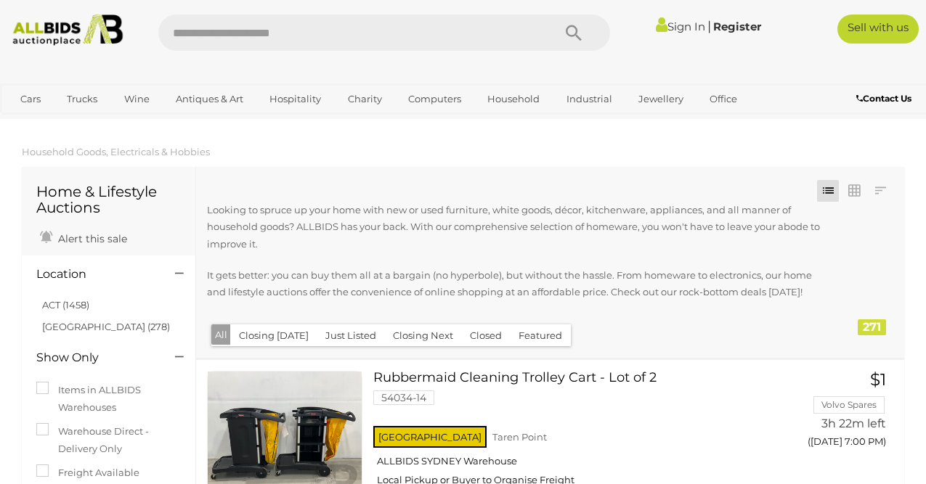
click at [320, 33] on input "text" at bounding box center [348, 33] width 380 height 36
type input "**********"
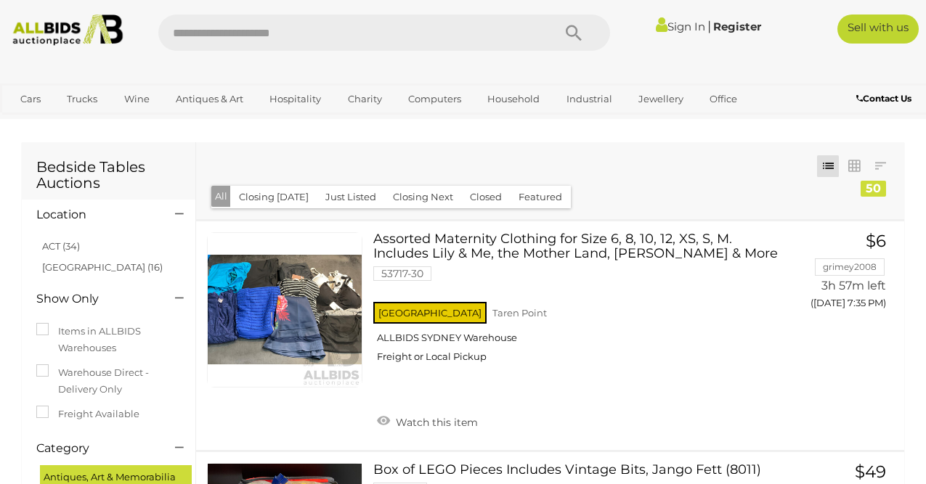
click at [253, 33] on input "text" at bounding box center [348, 33] width 380 height 36
type input "*****"
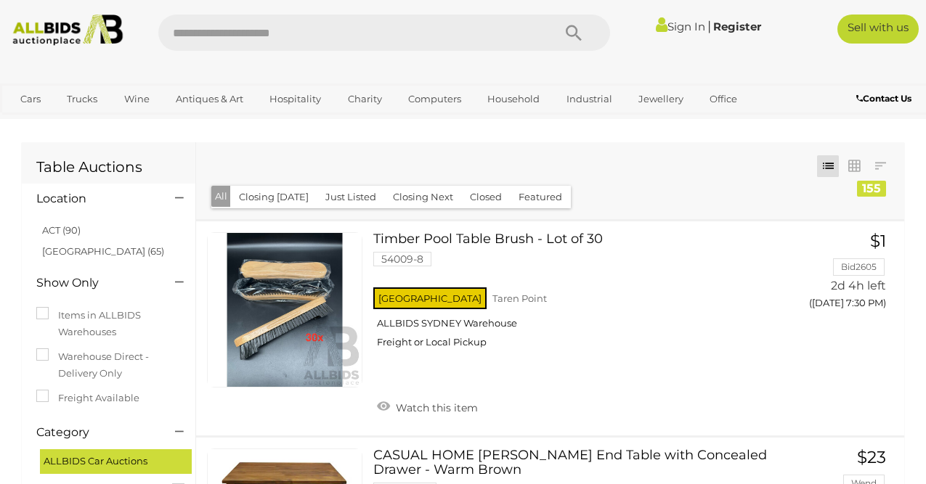
click at [82, 321] on label "Items in ALLBIDS Warehouses" at bounding box center [108, 324] width 144 height 34
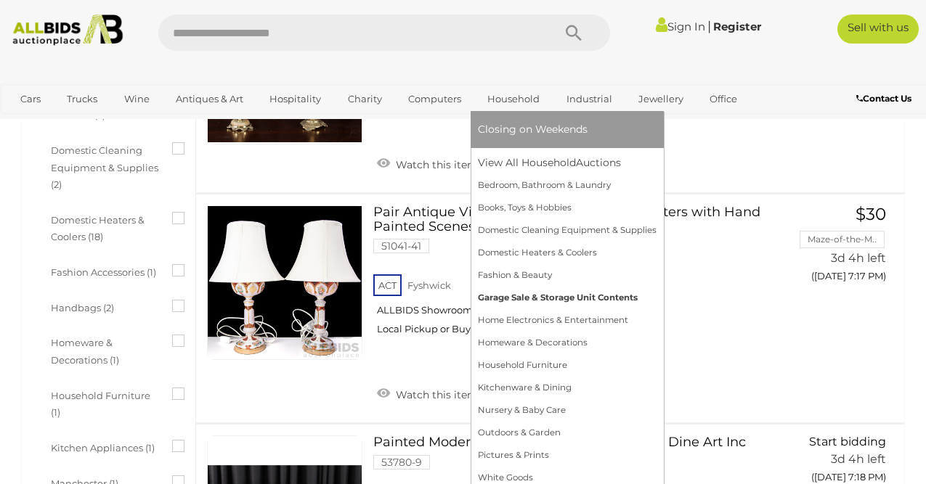
scroll to position [1357, 0]
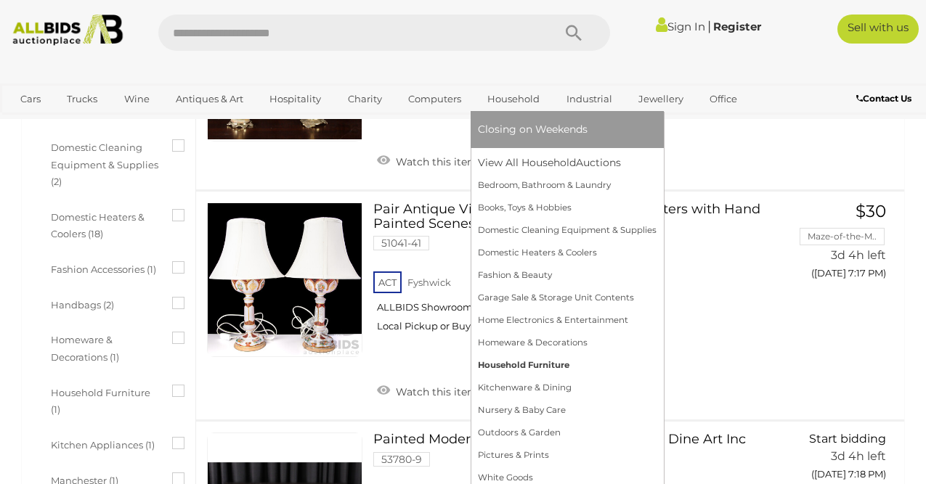
click at [541, 369] on link "Household Furniture" at bounding box center [567, 365] width 179 height 23
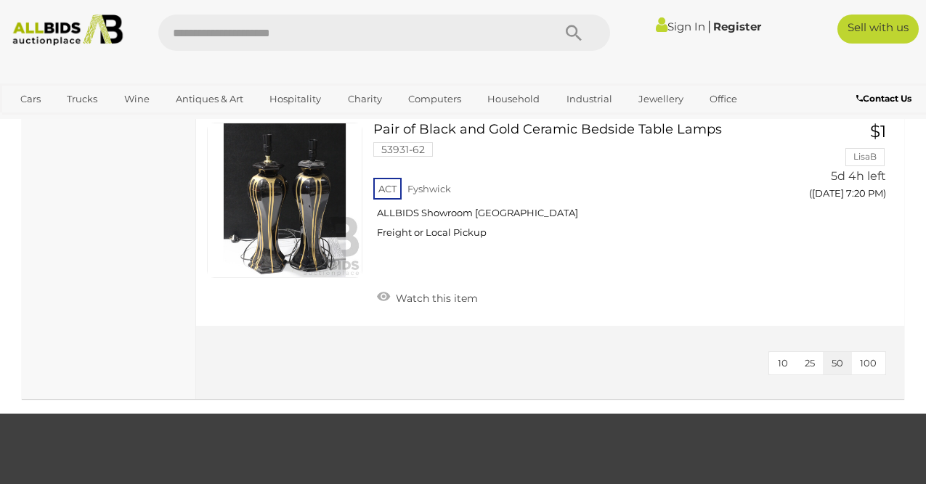
scroll to position [1462, 0]
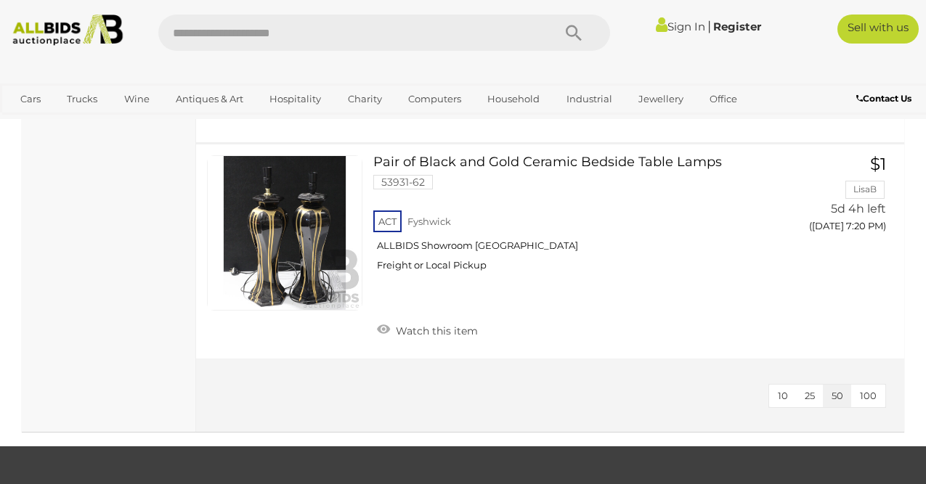
click at [867, 396] on span "100" at bounding box center [868, 396] width 17 height 12
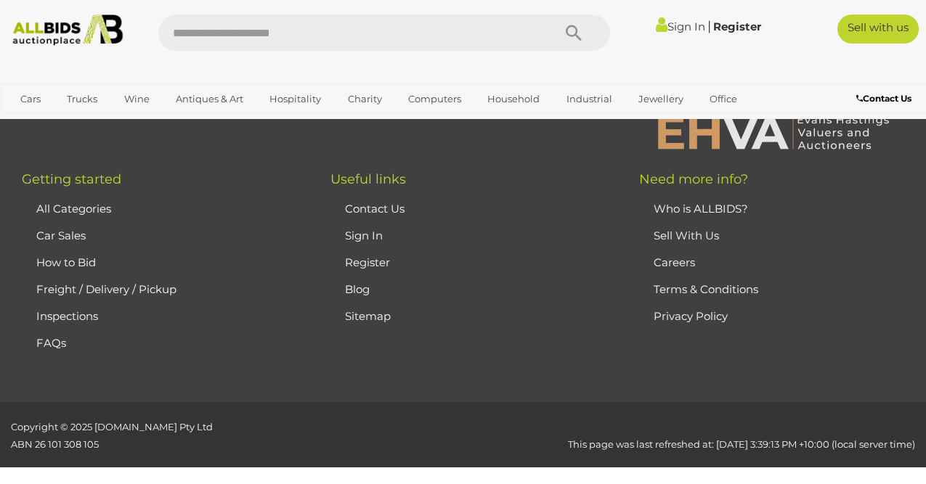
scroll to position [147, 0]
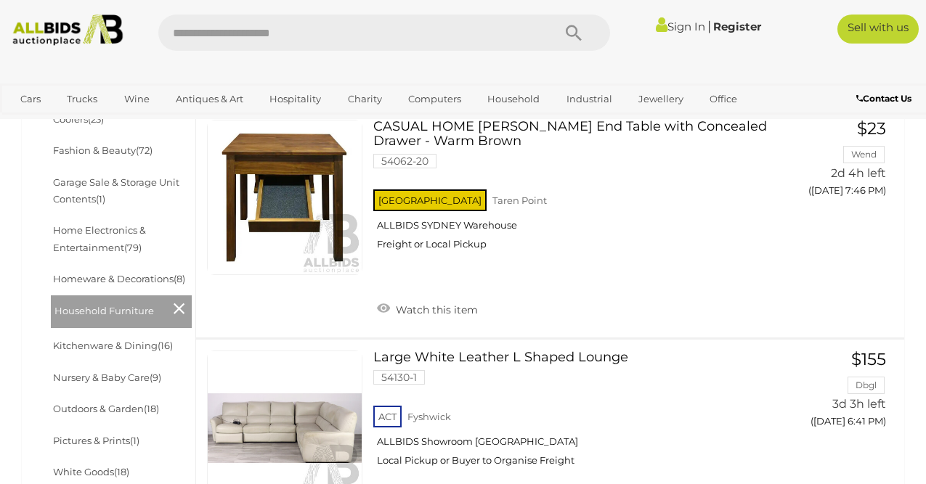
scroll to position [147, 0]
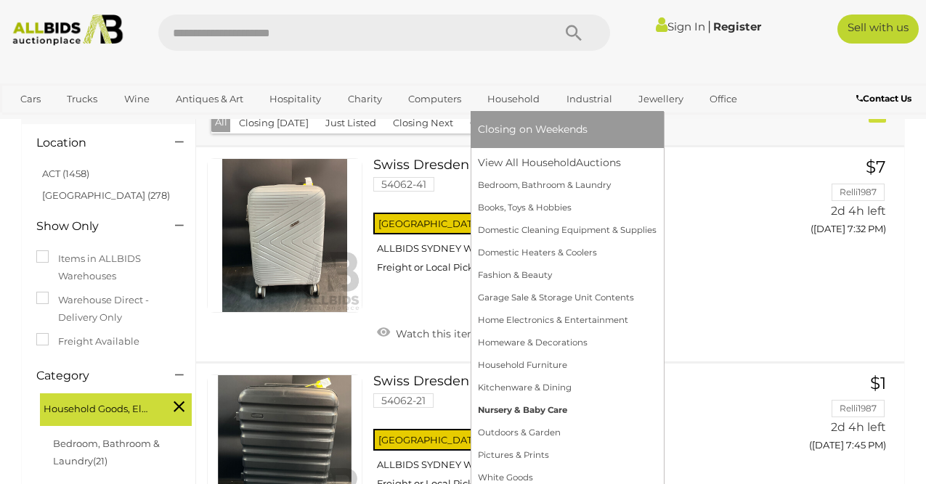
click at [524, 412] on link "Nursery & Baby Care" at bounding box center [567, 410] width 179 height 23
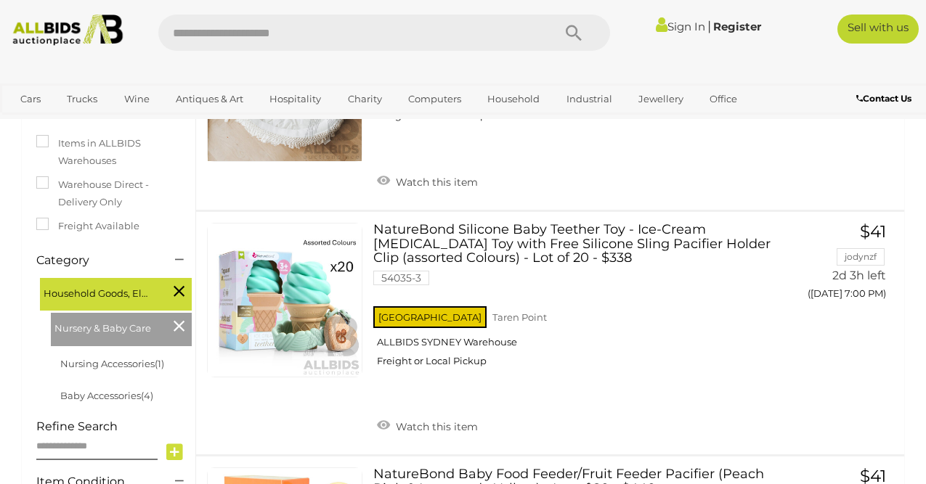
scroll to position [243, 0]
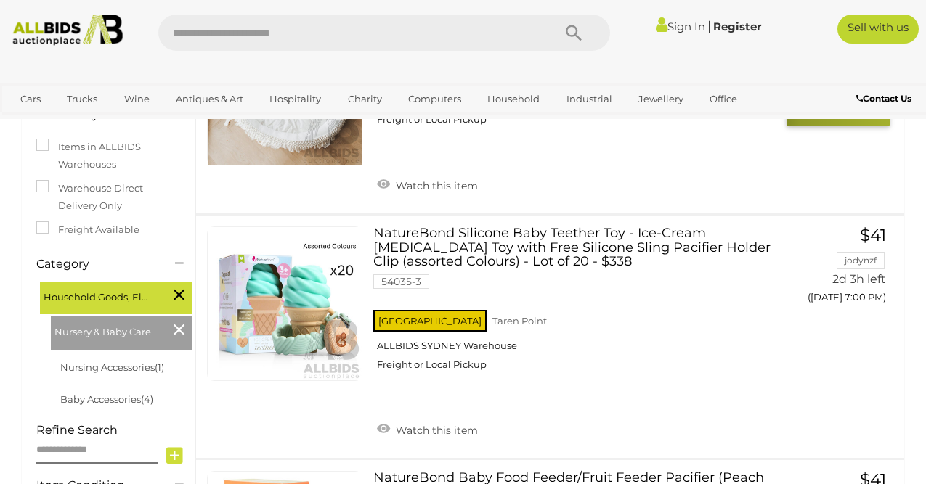
click at [887, 122] on button "GO TO BID PAGE" at bounding box center [837, 111] width 103 height 30
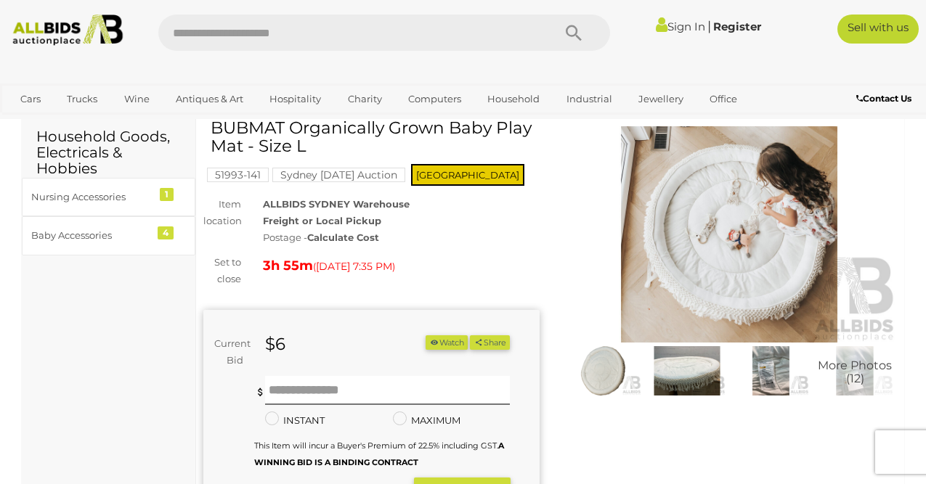
scroll to position [58, 0]
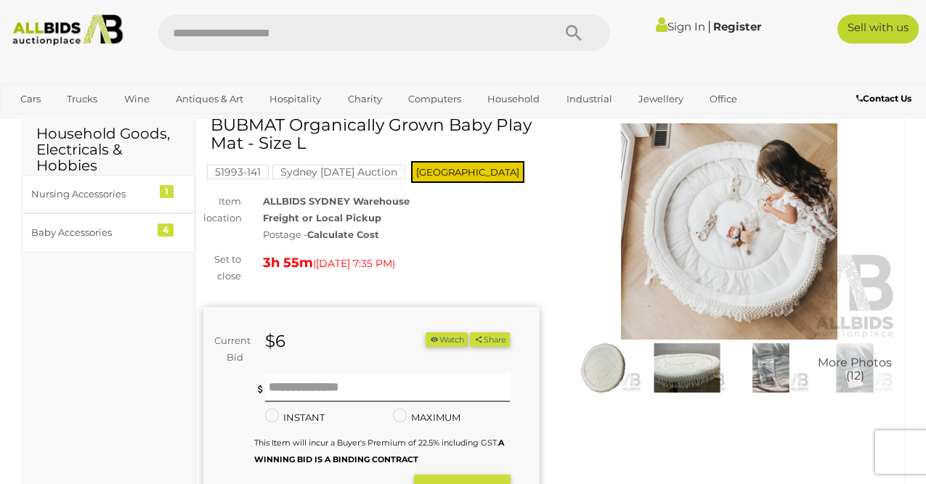
drag, startPoint x: 0, startPoint y: 0, endPoint x: 615, endPoint y: 166, distance: 637.1
click at [615, 166] on img at bounding box center [729, 231] width 336 height 216
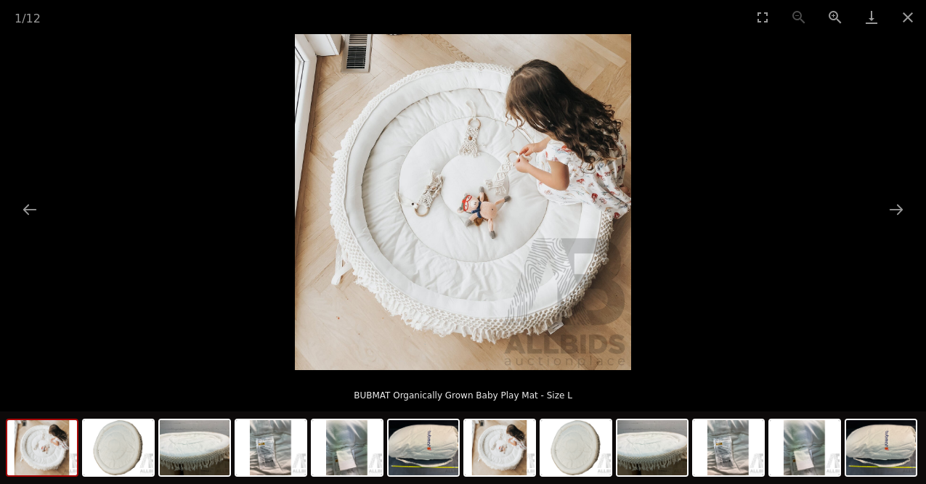
click at [810, 163] on picture at bounding box center [463, 202] width 926 height 336
click at [916, 7] on button "Close gallery" at bounding box center [907, 17] width 36 height 34
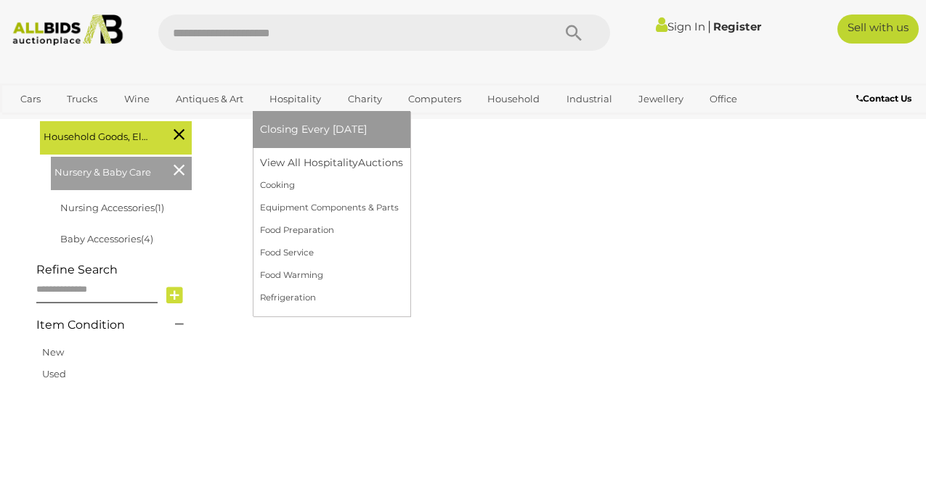
scroll to position [166, 0]
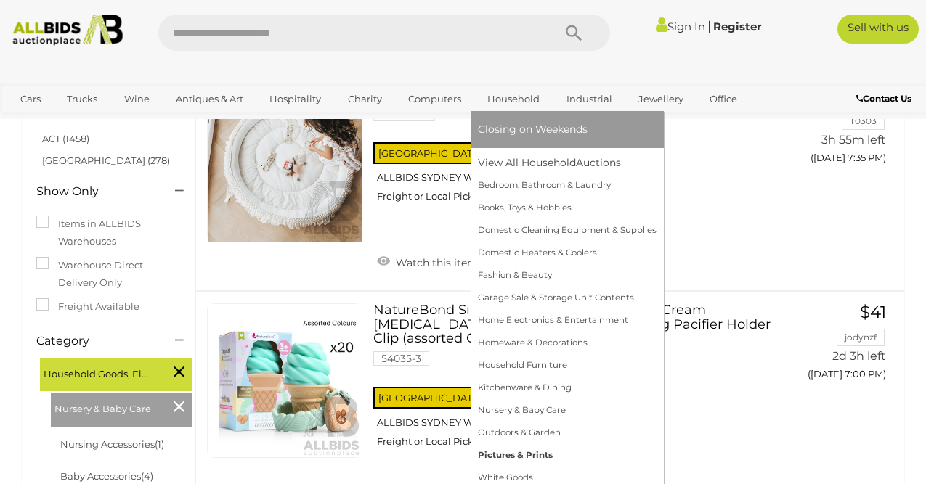
click at [531, 454] on link "Pictures & Prints" at bounding box center [567, 455] width 179 height 23
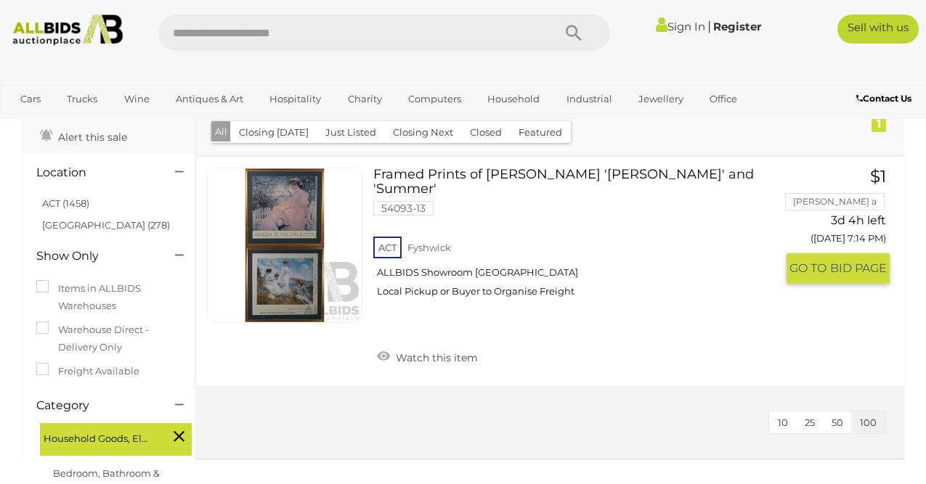
scroll to position [87, 0]
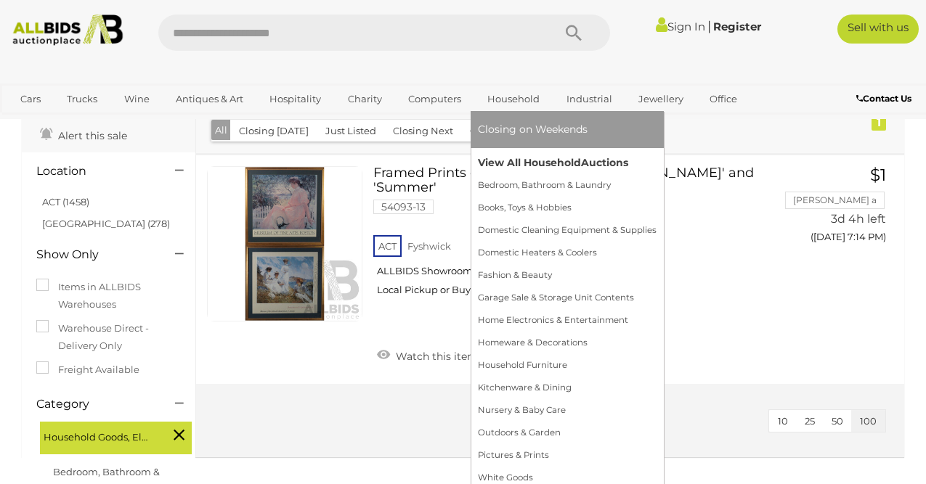
click at [530, 158] on link "View All Household Auctions" at bounding box center [567, 163] width 179 height 23
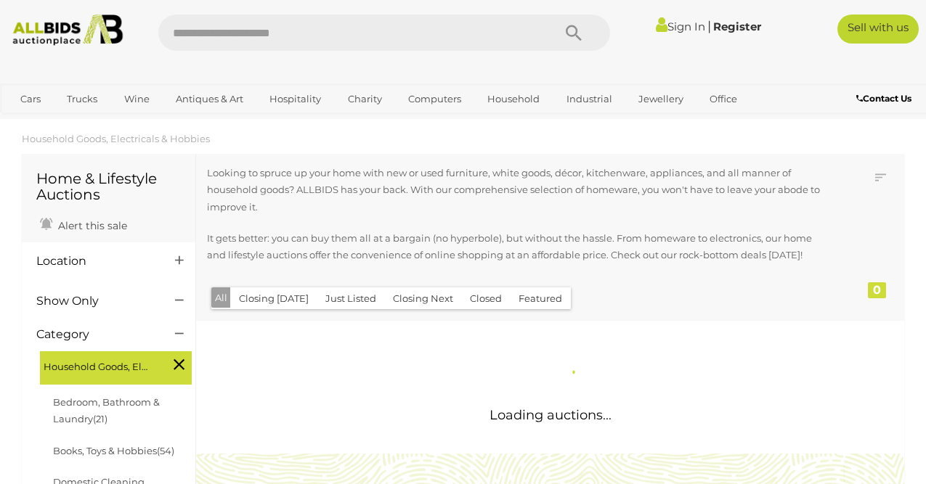
scroll to position [23, 0]
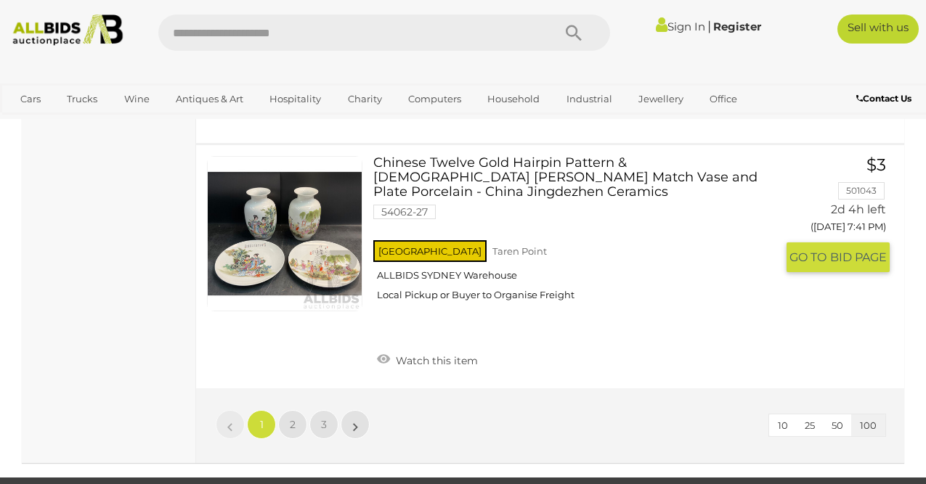
scroll to position [22683, 0]
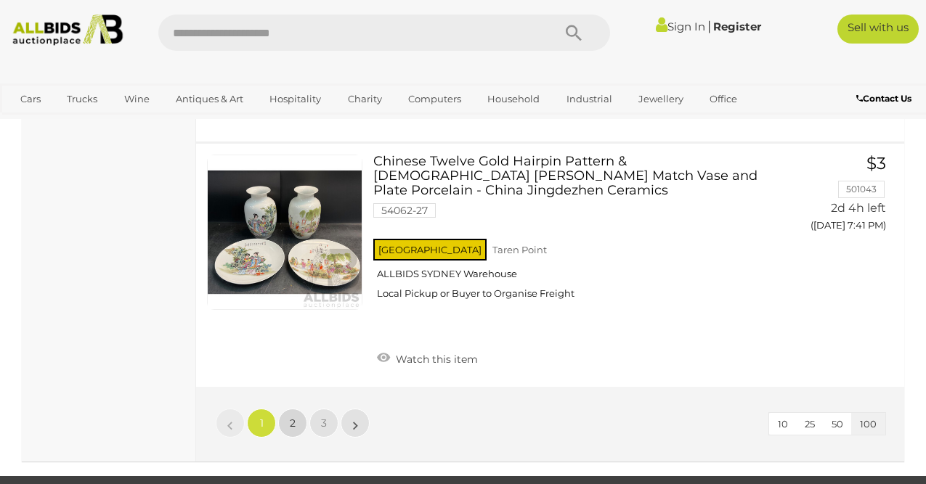
click at [290, 409] on link "2" at bounding box center [292, 423] width 29 height 29
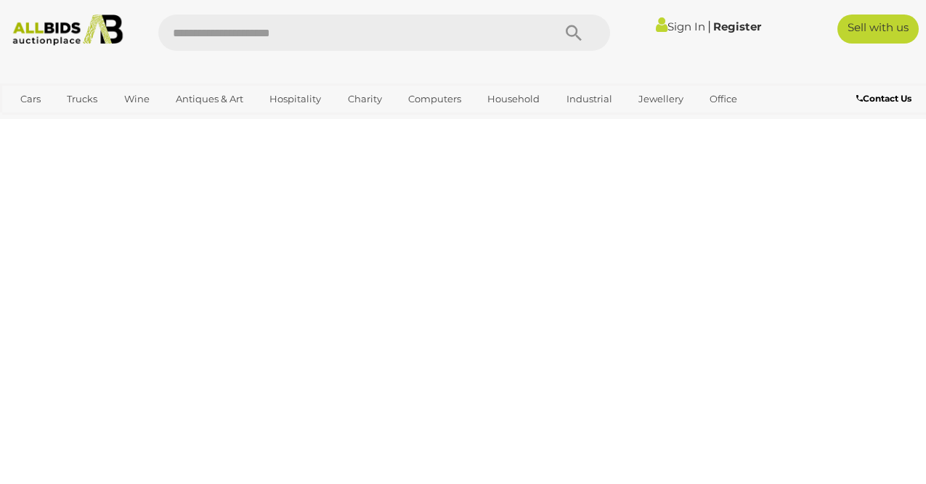
scroll to position [213, 0]
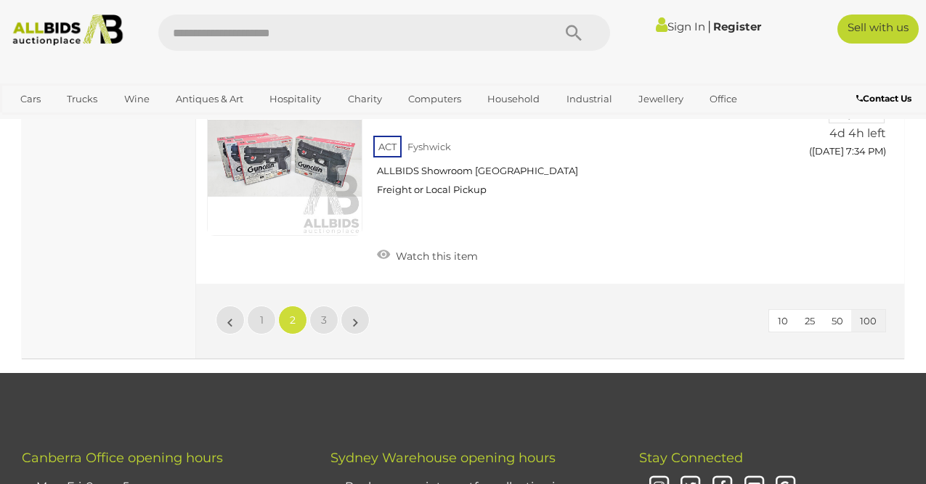
scroll to position [22140, 0]
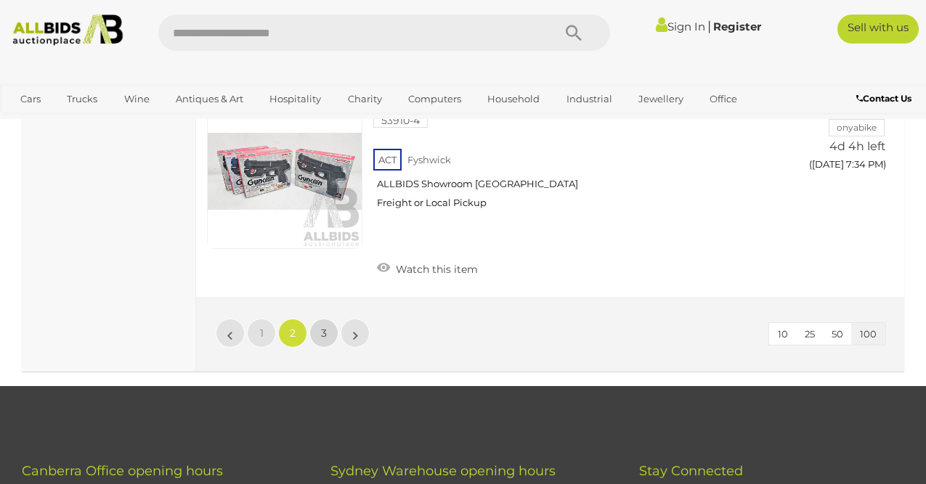
click at [330, 319] on link "3" at bounding box center [323, 333] width 29 height 29
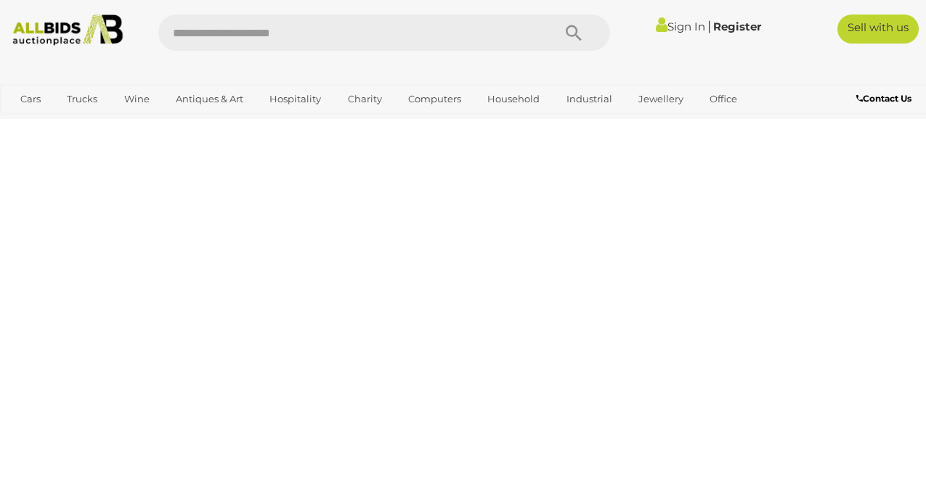
scroll to position [213, 0]
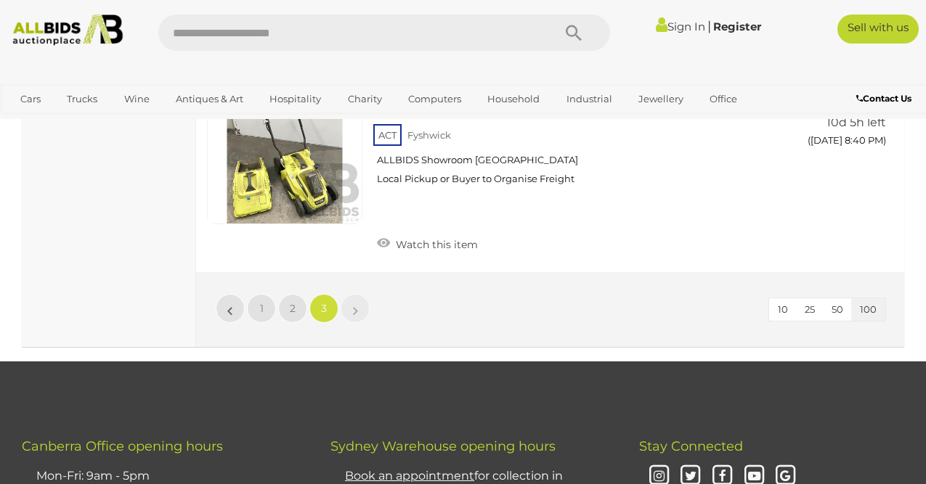
scroll to position [15983, 0]
